Goal: Task Accomplishment & Management: Use online tool/utility

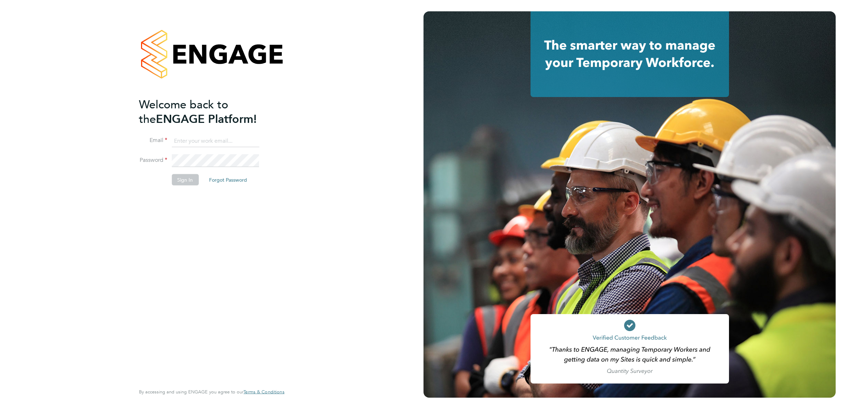
type input "[PERSON_NAME][EMAIL_ADDRESS][PERSON_NAME][DOMAIN_NAME]"
click at [184, 181] on button "Sign In" at bounding box center [185, 179] width 27 height 11
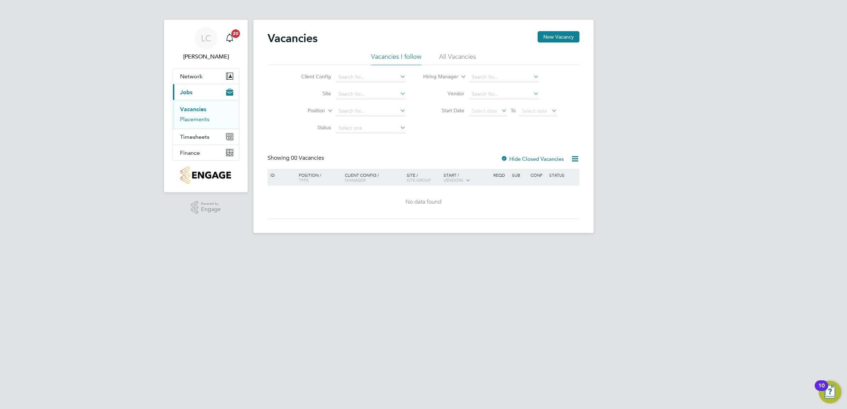
click at [200, 117] on link "Placements" at bounding box center [194, 119] width 29 height 7
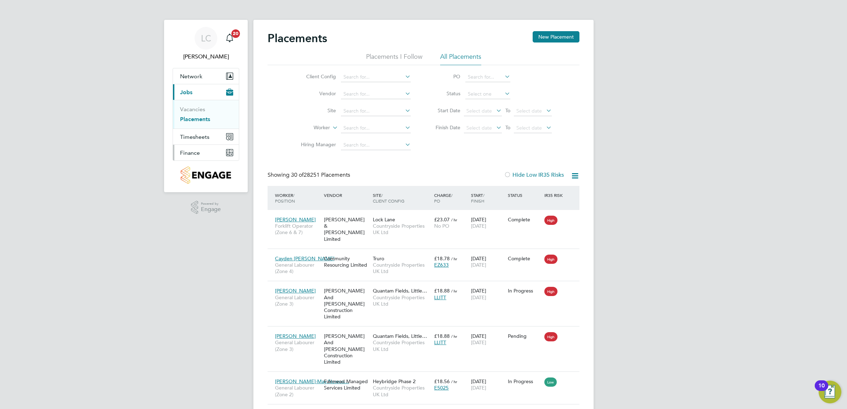
drag, startPoint x: 194, startPoint y: 152, endPoint x: 217, endPoint y: 153, distance: 23.0
click at [194, 152] on span "Finance" at bounding box center [190, 153] width 20 height 7
click at [200, 155] on button "Finance" at bounding box center [206, 153] width 66 height 16
click at [199, 153] on span "Finance" at bounding box center [190, 153] width 20 height 7
click at [197, 142] on link "Invoices & Credit Notes" at bounding box center [202, 145] width 44 height 14
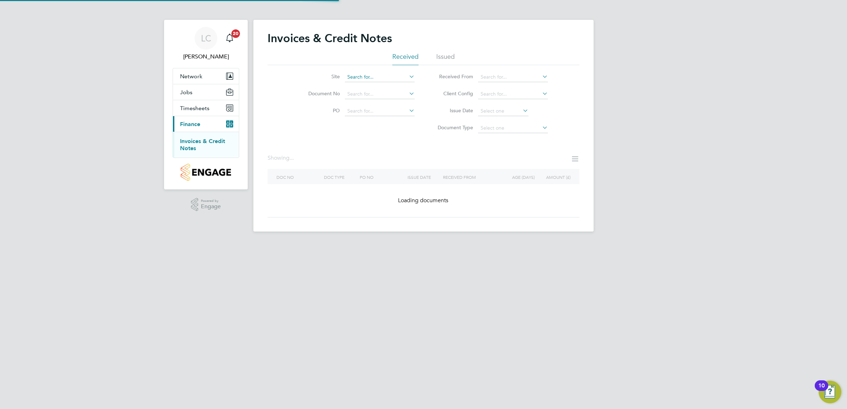
click at [364, 77] on input at bounding box center [380, 77] width 70 height 10
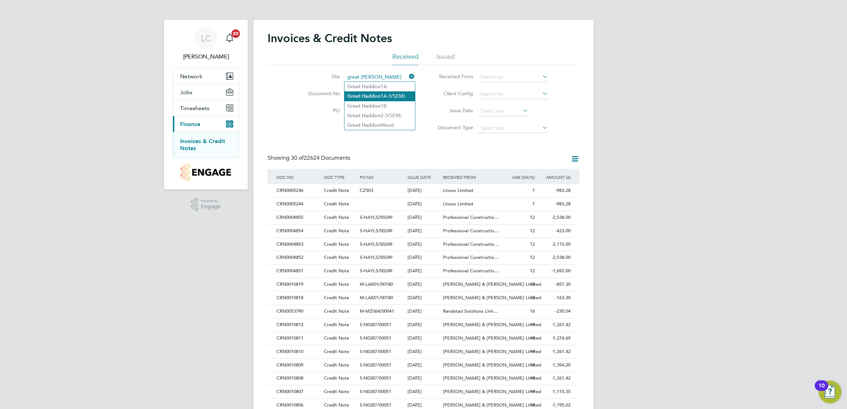
type input "great haddon"
click at [389, 96] on div "Invoices & Credit Notes Received Issued Site Document No PO Status Paid Date Is…" at bounding box center [423, 321] width 340 height 603
click at [376, 76] on input at bounding box center [380, 77] width 70 height 10
click at [403, 94] on li "Great Haddon 1A (VSEM)" at bounding box center [380, 96] width 71 height 10
type input "Great Haddon 1A (VSEM)"
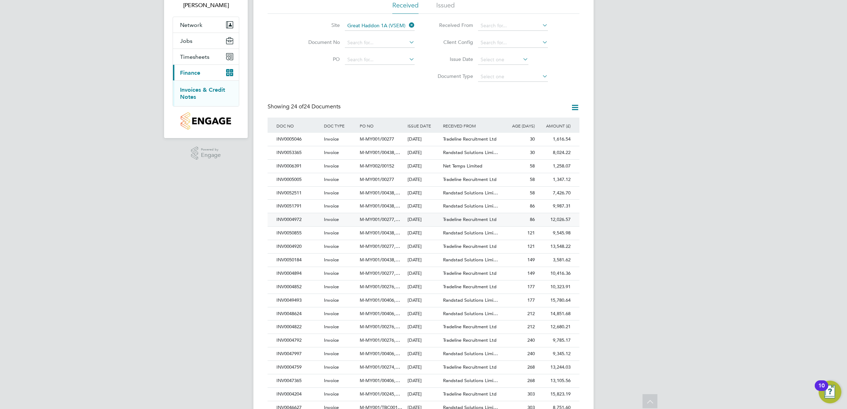
scroll to position [36, 0]
